Goal: Task Accomplishment & Management: Use online tool/utility

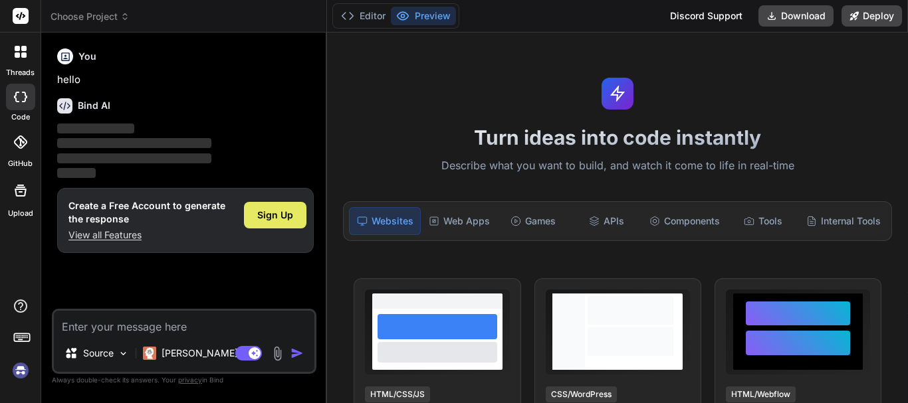
click at [284, 211] on span "Sign Up" at bounding box center [275, 215] width 36 height 13
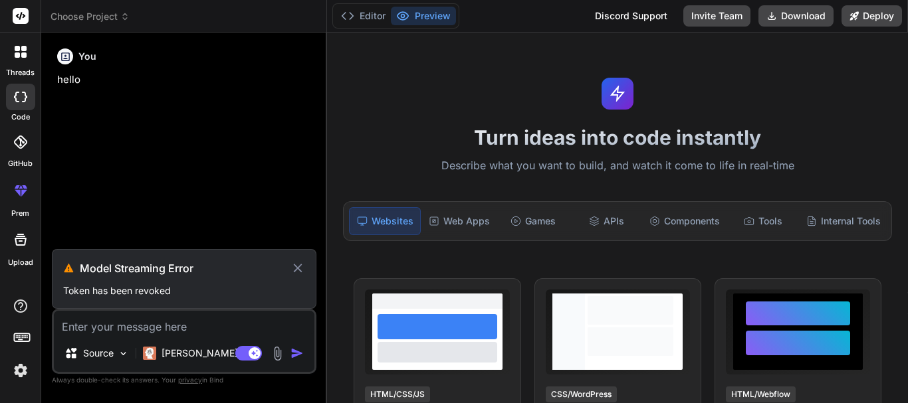
click at [302, 266] on icon at bounding box center [297, 269] width 15 height 16
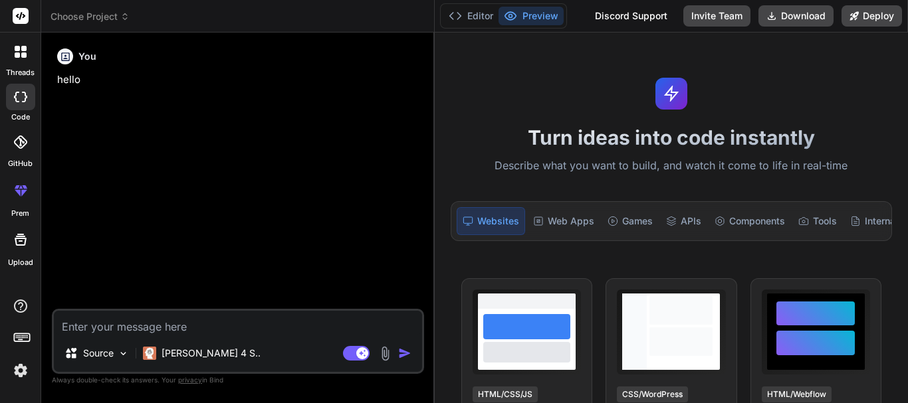
type textarea "x"
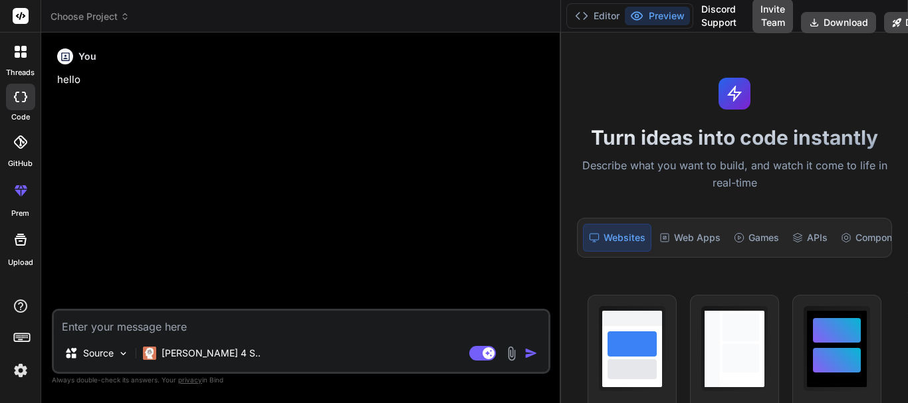
drag, startPoint x: 326, startPoint y: 114, endPoint x: 870, endPoint y: 92, distance: 544.9
click at [870, 92] on div "Choose Project Created with Pixso. Bind AI Web Search Created with Pixso. Code …" at bounding box center [474, 201] width 867 height 403
click at [600, 15] on button "Editor" at bounding box center [597, 16] width 55 height 19
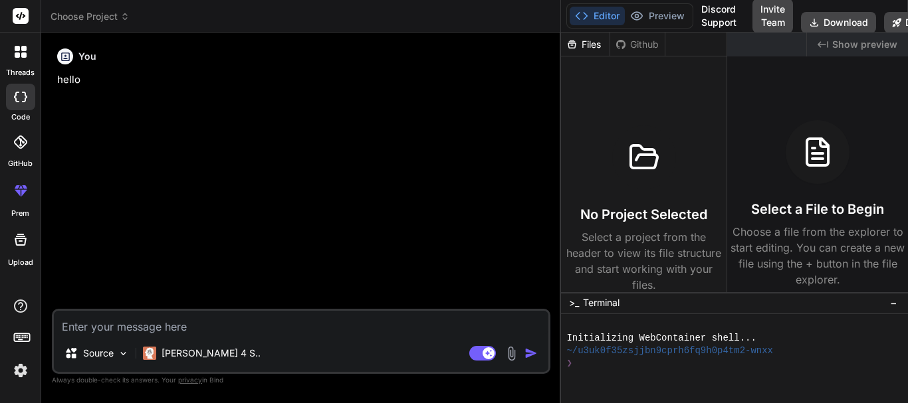
click at [600, 15] on button "Editor" at bounding box center [597, 16] width 55 height 19
click at [679, 16] on button "Preview" at bounding box center [657, 16] width 65 height 19
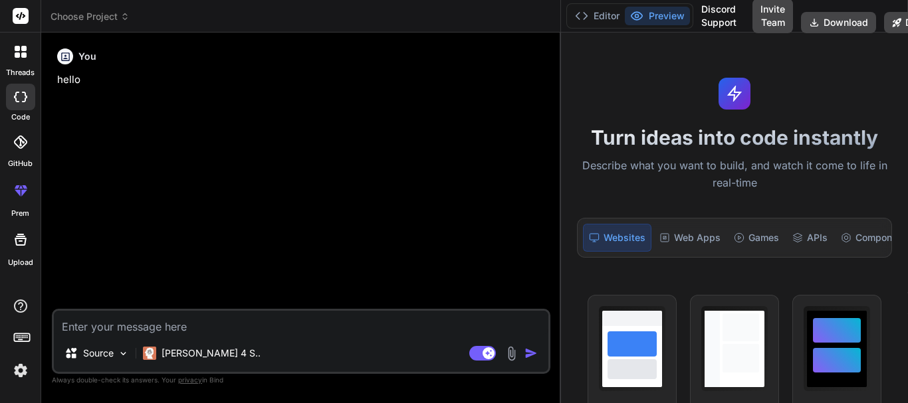
click at [679, 16] on button "Preview" at bounding box center [657, 16] width 65 height 19
click at [579, 15] on icon at bounding box center [581, 15] width 13 height 13
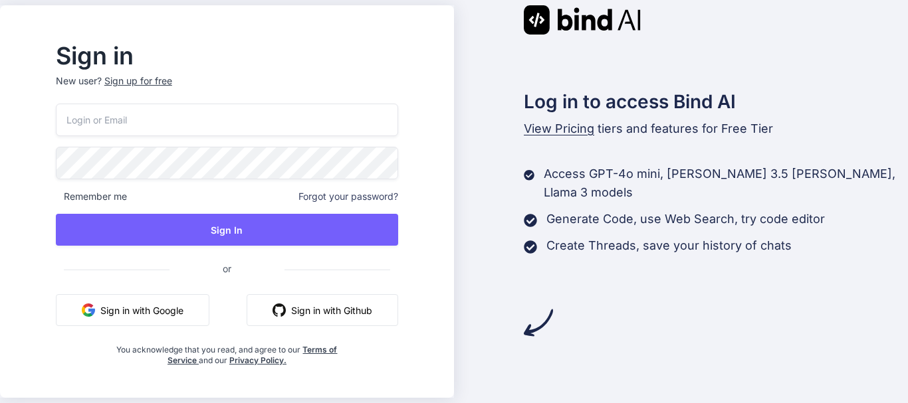
click at [136, 120] on input "email" at bounding box center [227, 120] width 342 height 33
type input "[EMAIL_ADDRESS][DOMAIN_NAME]"
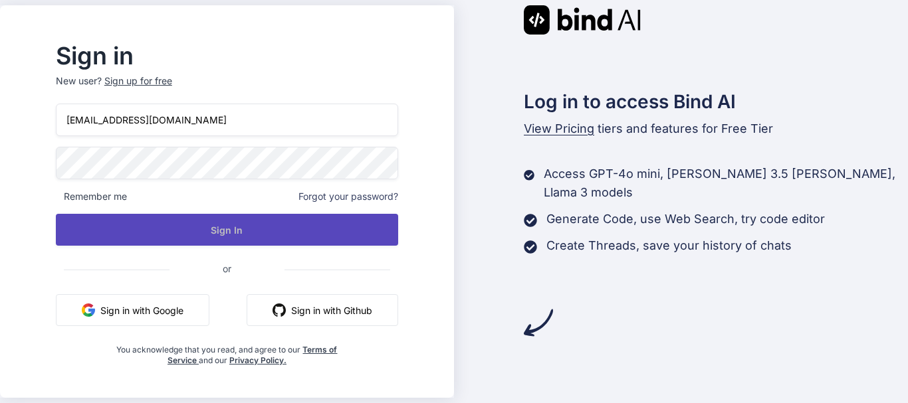
click at [328, 227] on button "Sign In" at bounding box center [227, 230] width 342 height 32
